Goal: Information Seeking & Learning: Learn about a topic

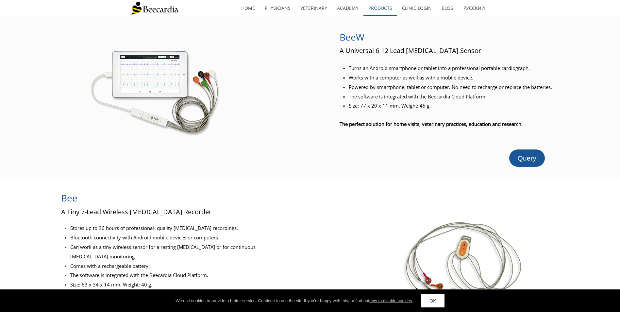
click at [379, 7] on link "Products" at bounding box center [380, 8] width 34 height 15
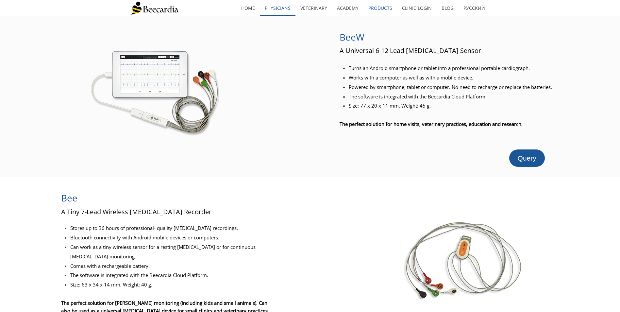
click at [277, 6] on link "Physicians" at bounding box center [278, 8] width 36 height 15
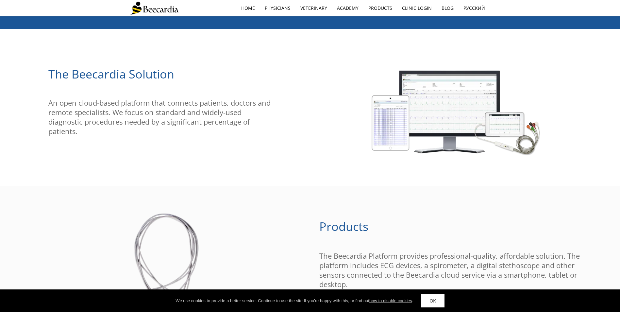
scroll to position [332, 0]
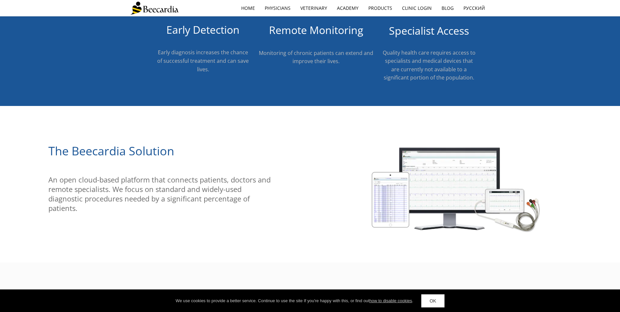
click at [386, 201] on img at bounding box center [455, 188] width 193 height 103
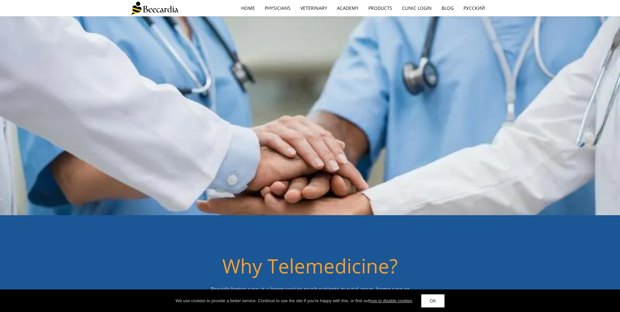
scroll to position [0, 0]
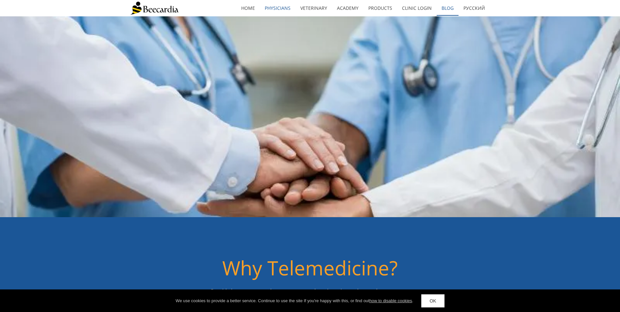
click at [442, 8] on link "Blog" at bounding box center [448, 8] width 22 height 15
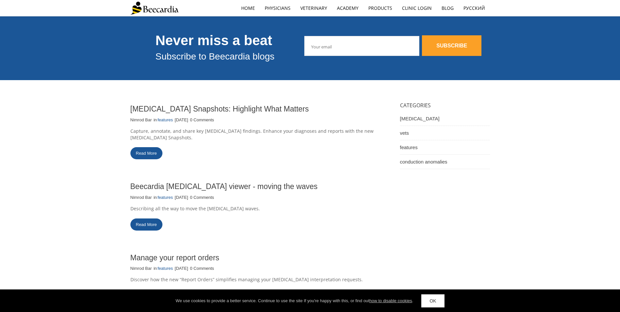
scroll to position [33, 0]
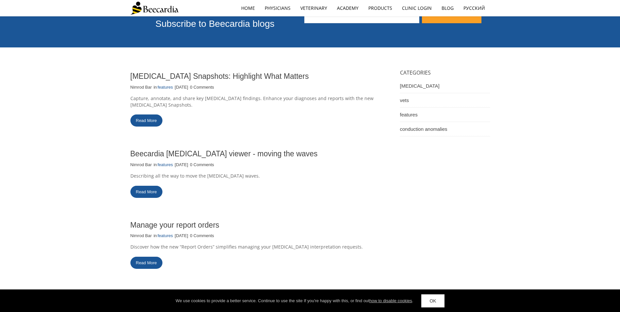
click at [144, 186] on link "Read More" at bounding box center [146, 192] width 32 height 12
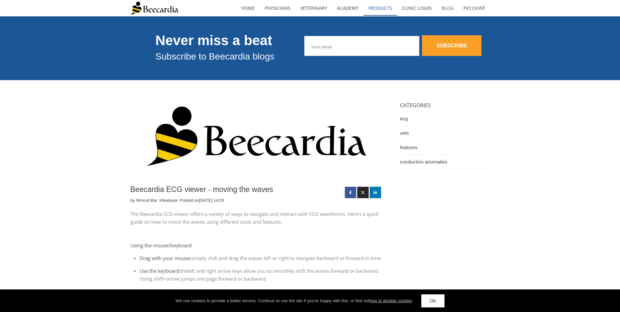
click at [380, 7] on link "Products" at bounding box center [380, 8] width 34 height 15
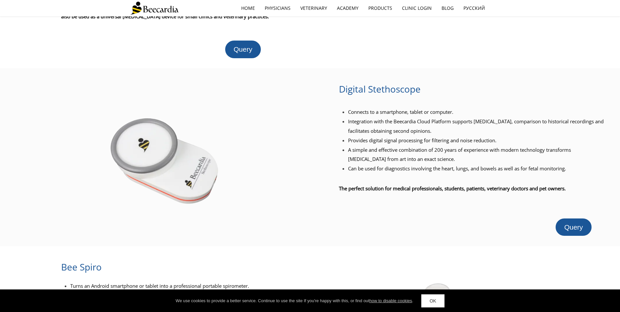
scroll to position [327, 0]
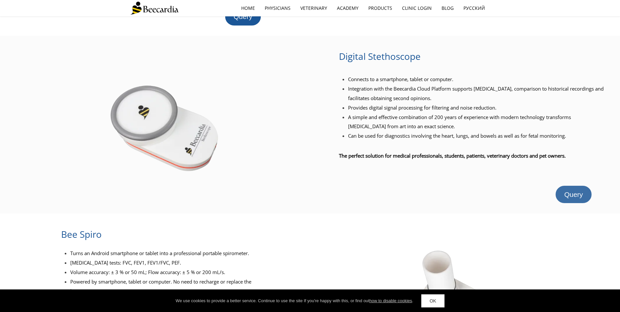
click at [580, 193] on span "Query" at bounding box center [573, 195] width 19 height 8
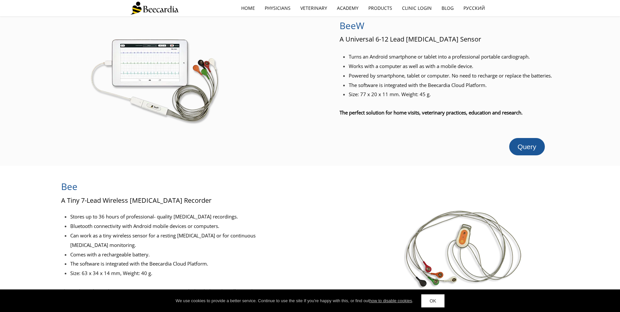
scroll to position [0, 0]
